Goal: Information Seeking & Learning: Understand process/instructions

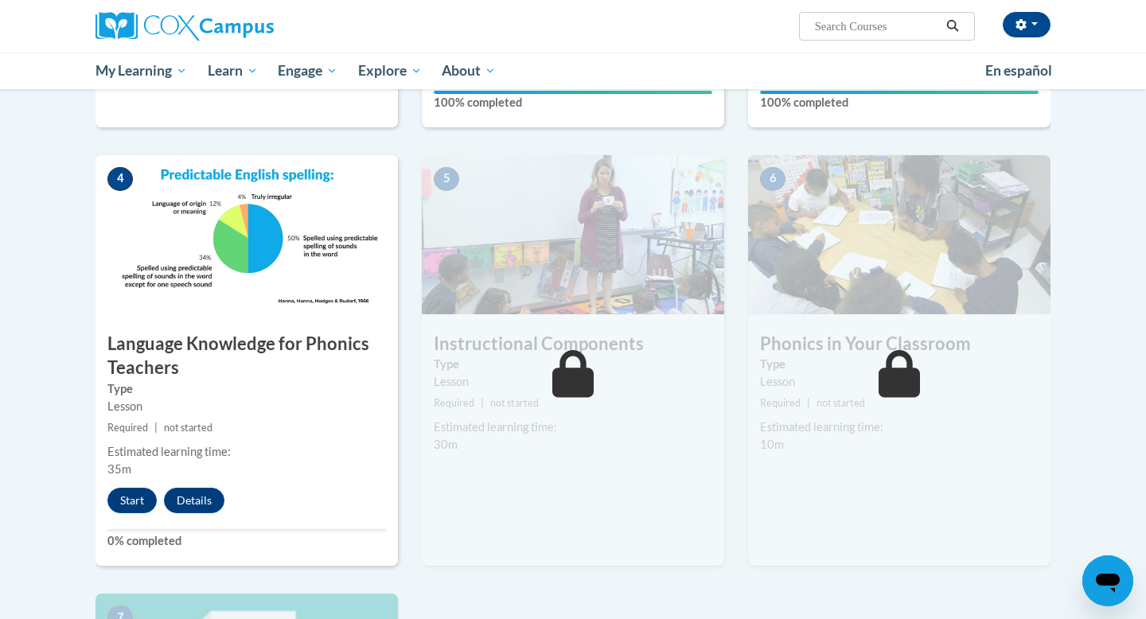
scroll to position [692, 0]
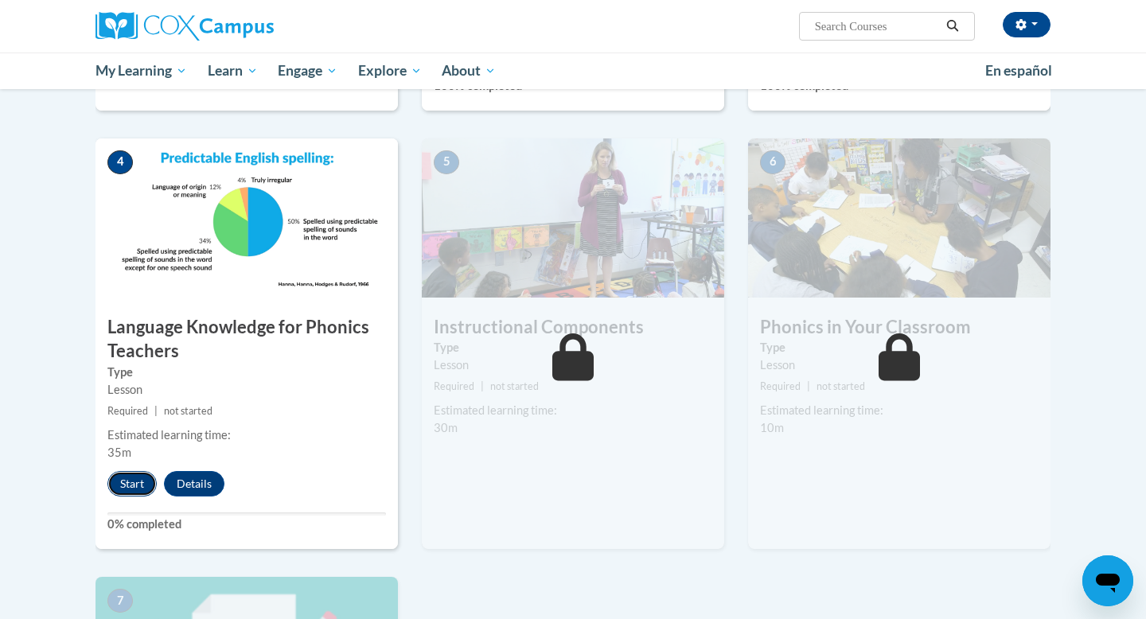
click at [130, 483] on button "Start" at bounding box center [131, 483] width 49 height 25
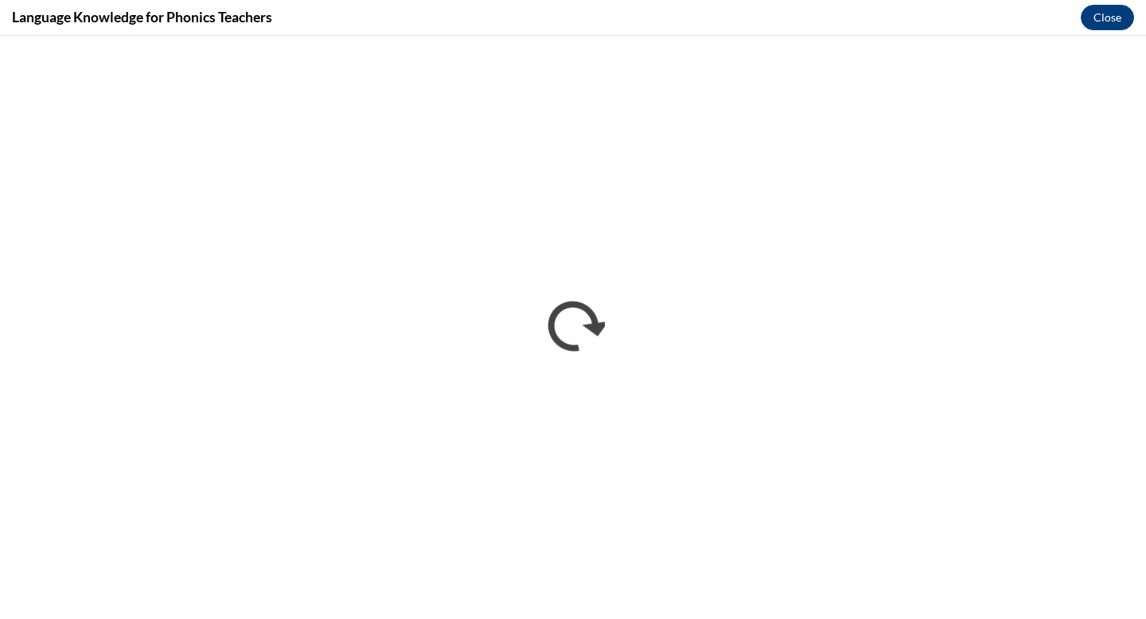
scroll to position [0, 0]
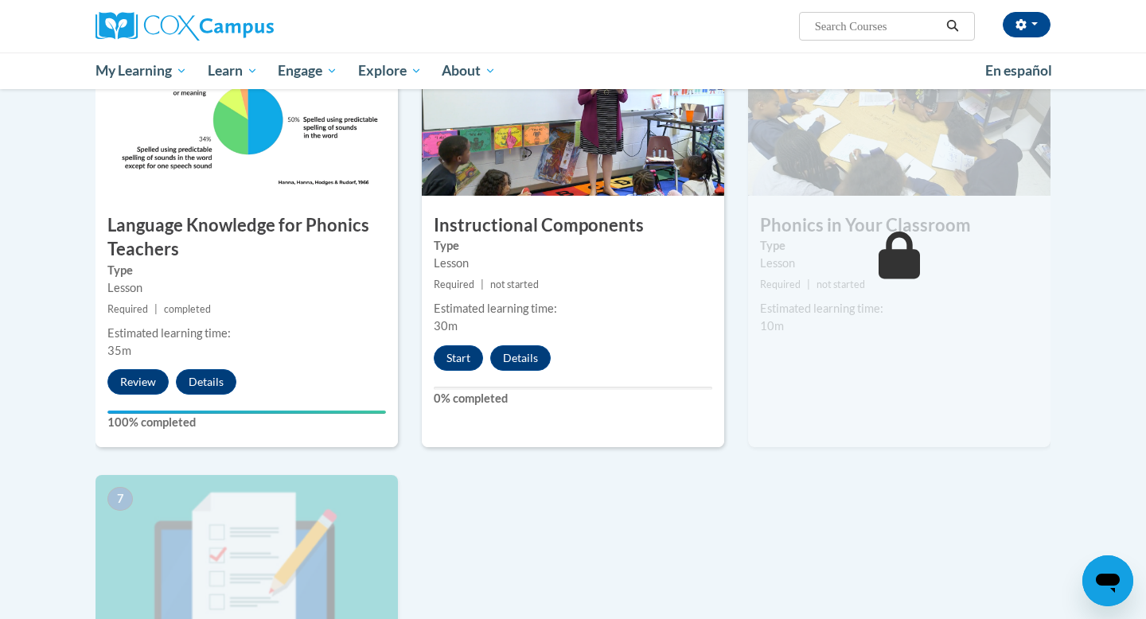
scroll to position [795, 0]
click at [462, 359] on button "Start" at bounding box center [458, 357] width 49 height 25
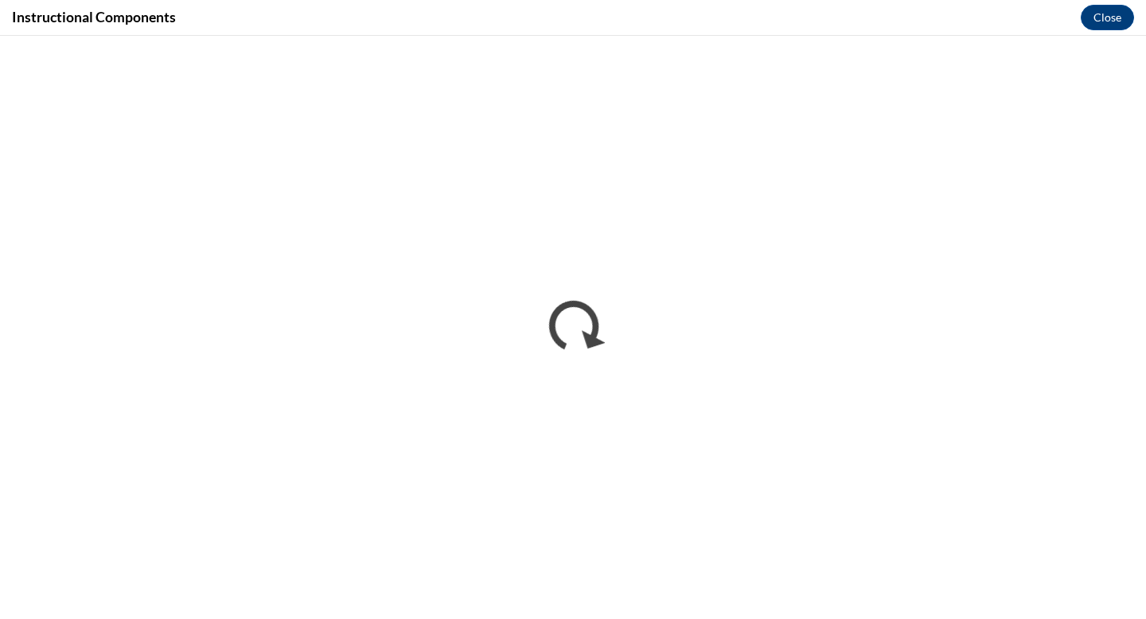
scroll to position [0, 0]
